Goal: Task Accomplishment & Management: Use online tool/utility

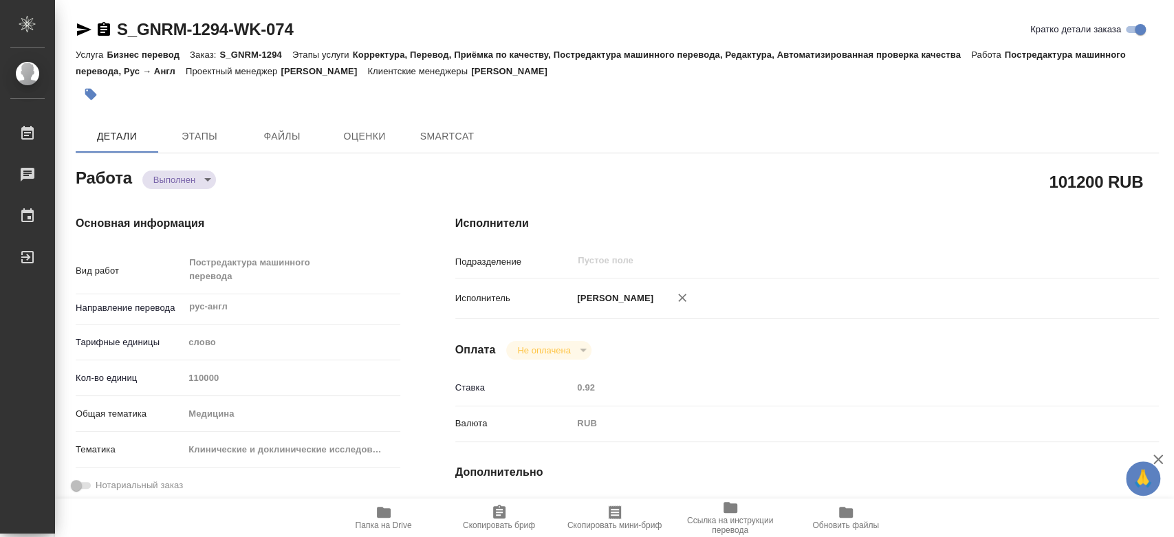
type textarea "x"
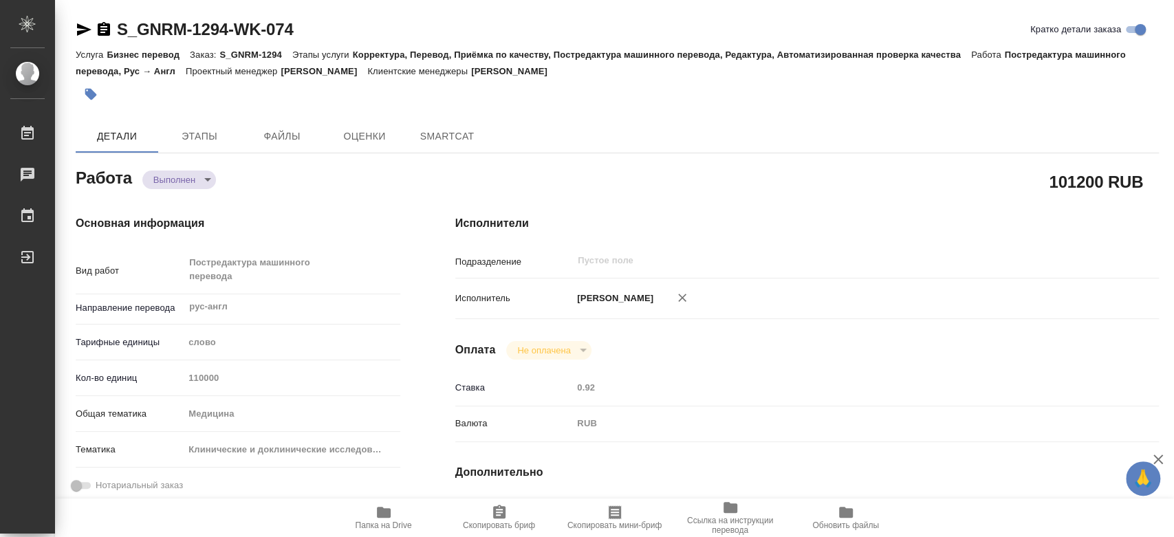
type textarea "x"
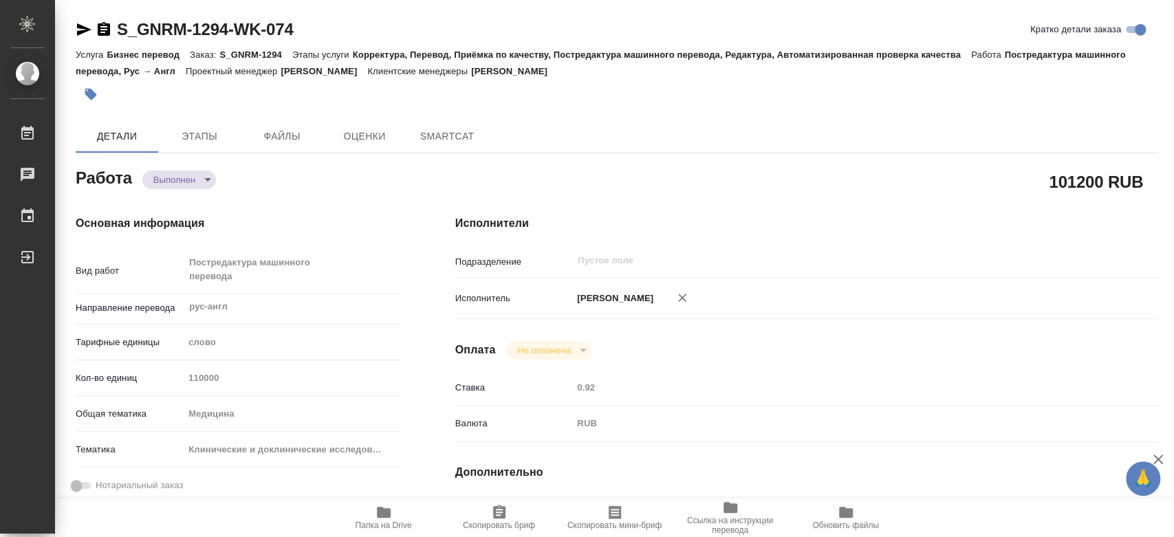
type textarea "x"
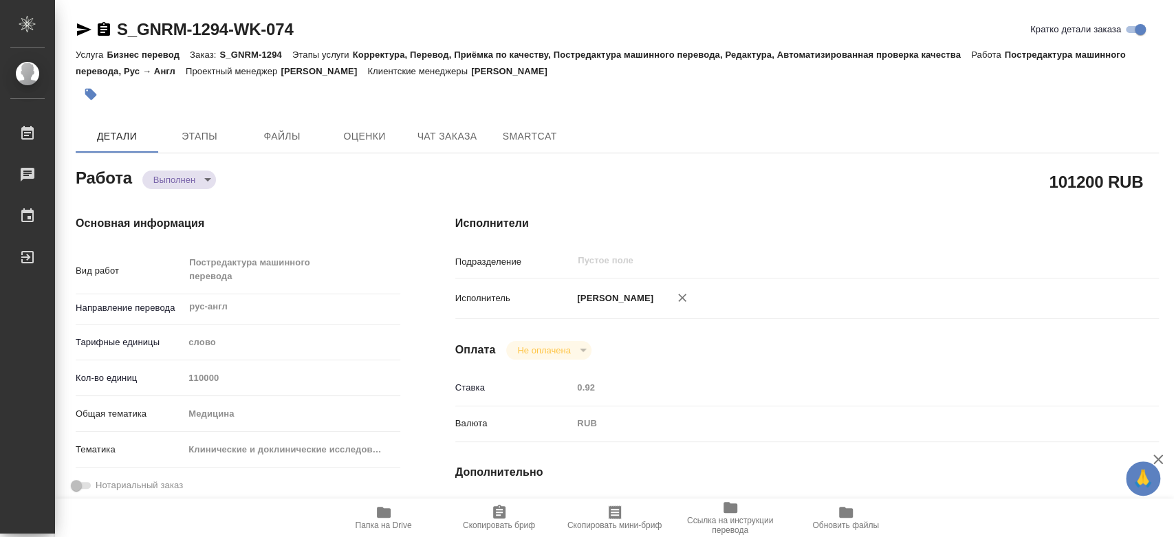
type textarea "x"
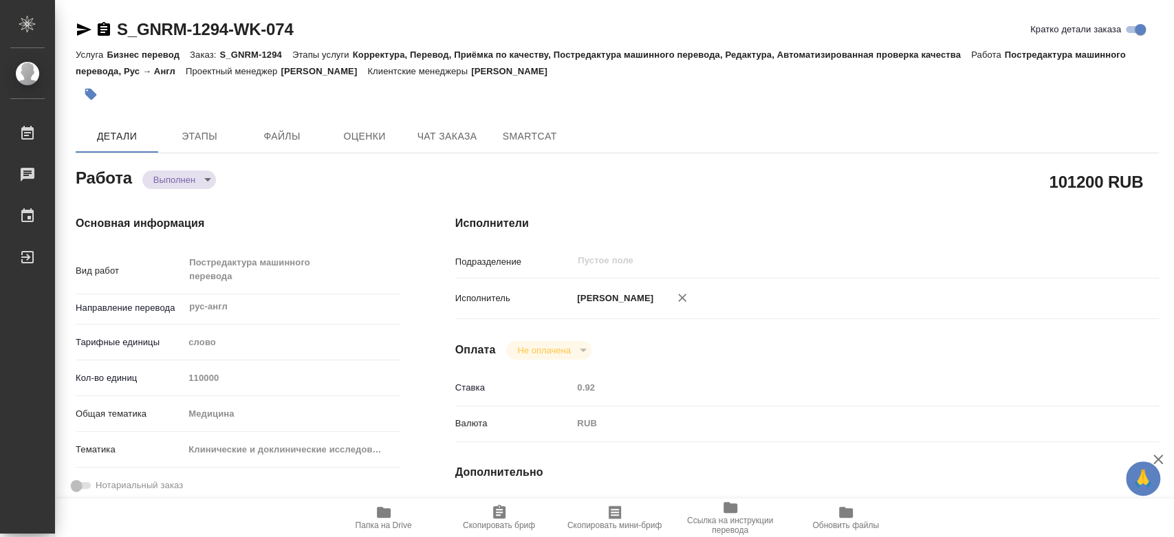
type textarea "x"
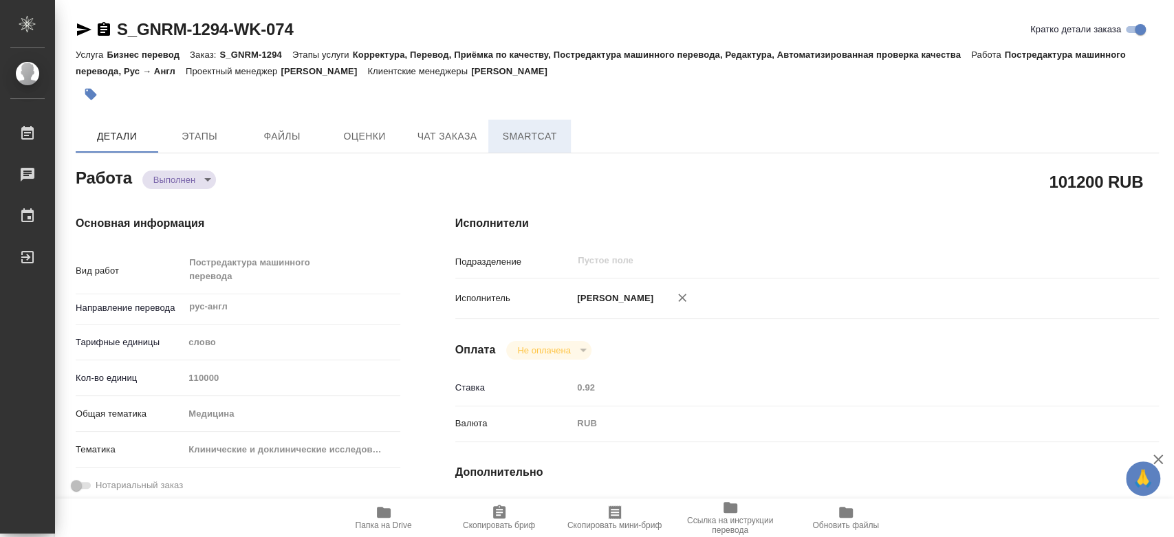
click at [539, 142] on span "SmartCat" at bounding box center [530, 136] width 66 height 17
